Goal: Find contact information: Find contact information

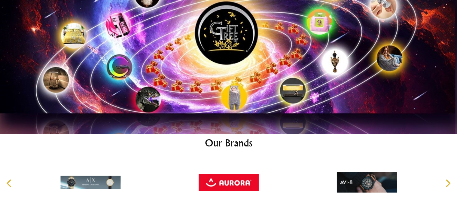
scroll to position [3249, 0]
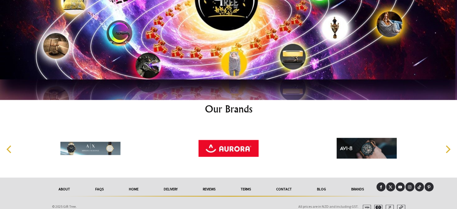
click at [279, 182] on link "Contact" at bounding box center [283, 188] width 41 height 13
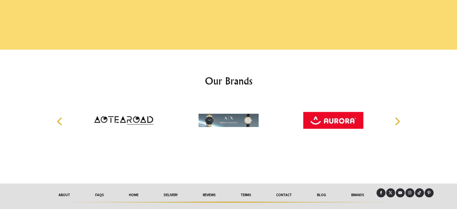
scroll to position [502, 0]
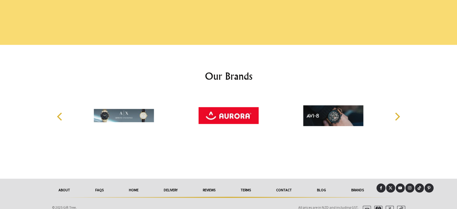
click at [355, 183] on link "Brands" at bounding box center [358, 189] width 38 height 13
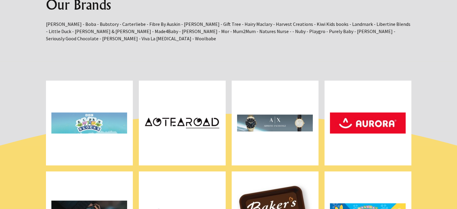
scroll to position [70, 0]
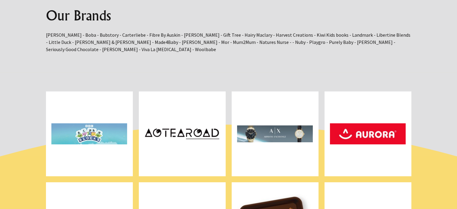
click at [105, 131] on img at bounding box center [89, 133] width 76 height 75
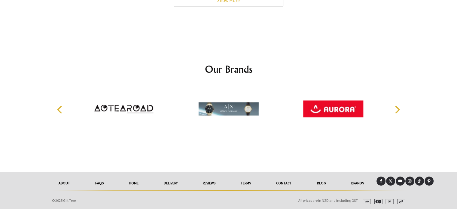
click at [287, 184] on link "Contact" at bounding box center [283, 182] width 41 height 13
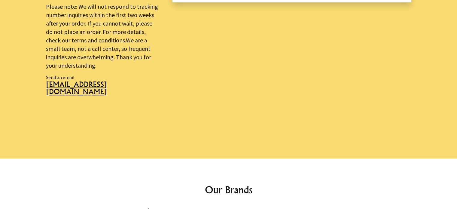
scroll to position [391, 0]
